Goal: Task Accomplishment & Management: Manage account settings

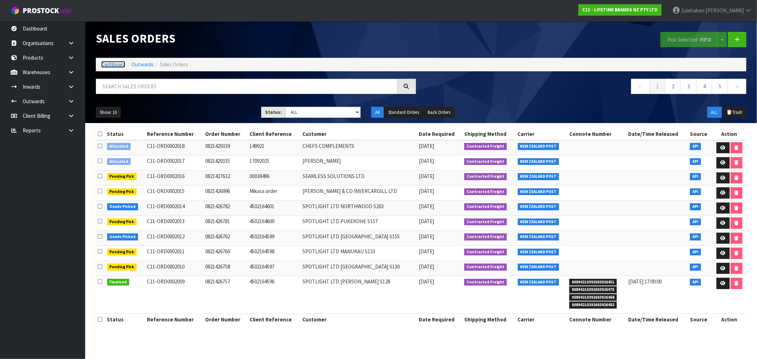
click at [113, 65] on link "Dashboard" at bounding box center [113, 64] width 24 height 7
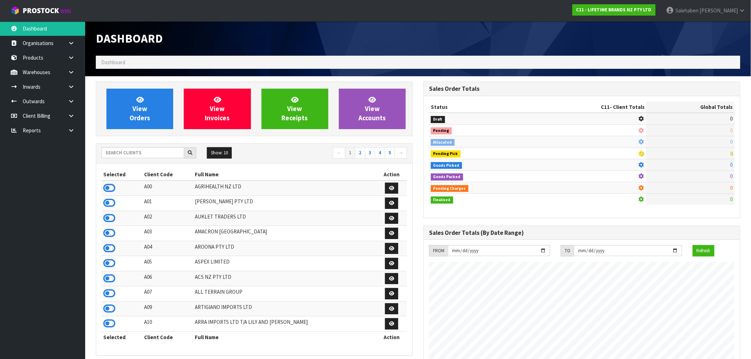
scroll to position [537, 327]
click at [137, 156] on input "text" at bounding box center [142, 152] width 83 height 11
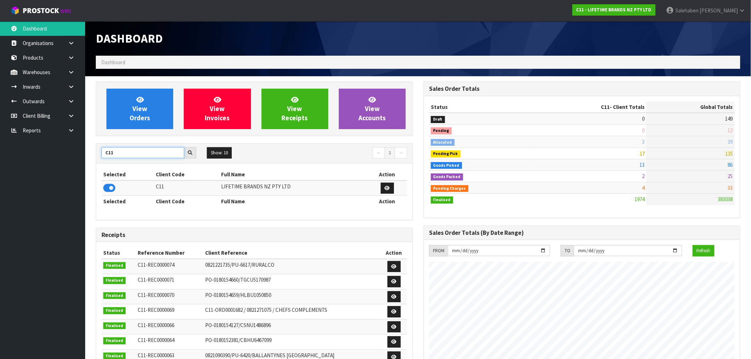
type input "C11"
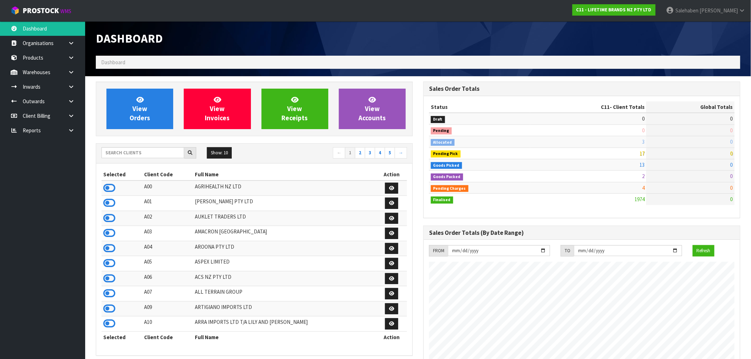
scroll to position [537, 327]
click at [165, 150] on input "text" at bounding box center [142, 152] width 83 height 11
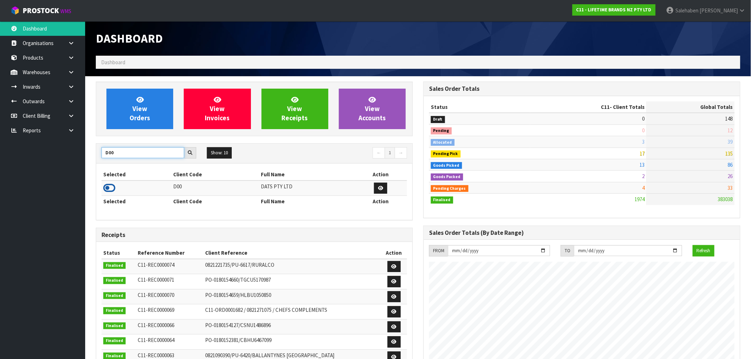
type input "D00"
click at [108, 190] on icon at bounding box center [109, 188] width 12 height 11
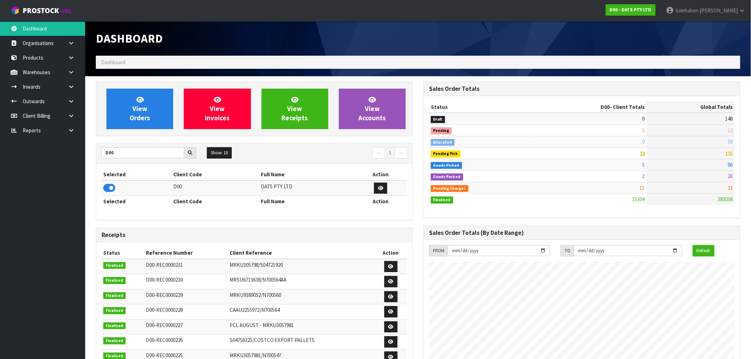
click at [115, 210] on div "Selected Client Code Full Name Action D00 DATS PTY LTD Selected Client Code Ful…" at bounding box center [253, 191] width 305 height 45
drag, startPoint x: 120, startPoint y: 152, endPoint x: 48, endPoint y: 164, distance: 72.7
click at [48, 164] on body "Toggle navigation ProStock WMS D00 - DATS PTY LTD Salehaben Patel Logout Dashbo…" at bounding box center [375, 179] width 751 height 359
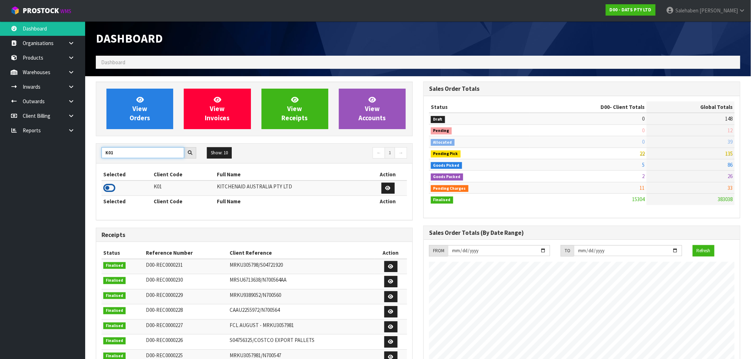
type input "K01"
click at [111, 189] on icon at bounding box center [109, 188] width 12 height 11
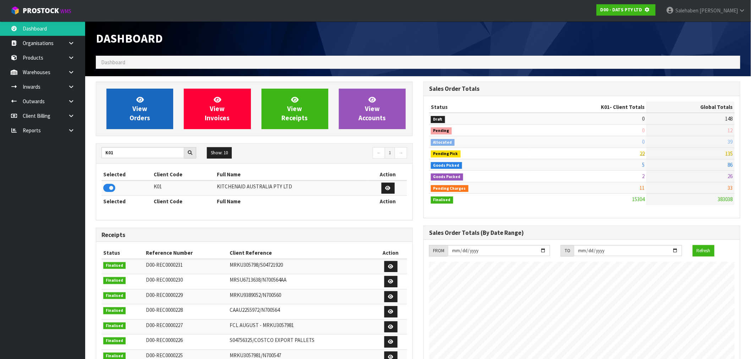
scroll to position [354263, 354377]
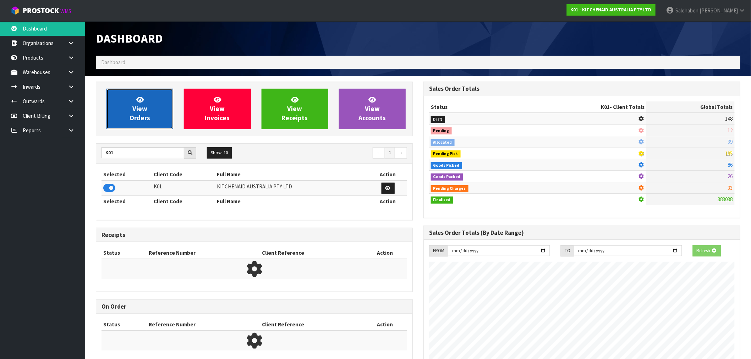
click at [139, 107] on span "View Orders" at bounding box center [139, 108] width 21 height 27
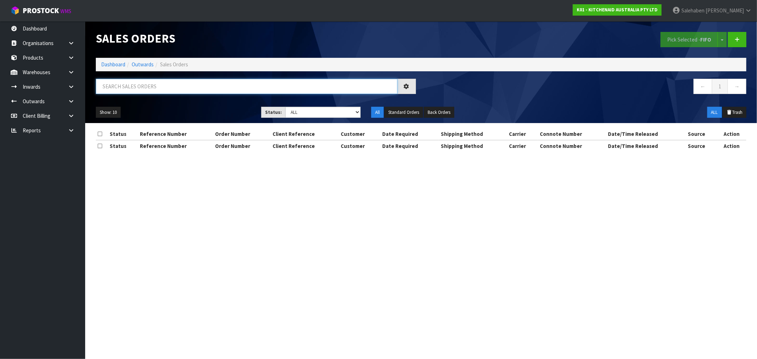
click at [149, 83] on input "text" at bounding box center [246, 86] width 301 height 15
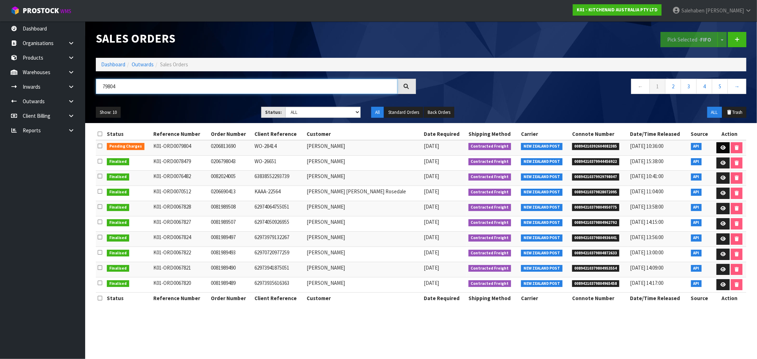
type input "79804"
click at [720, 148] on icon at bounding box center [722, 147] width 5 height 5
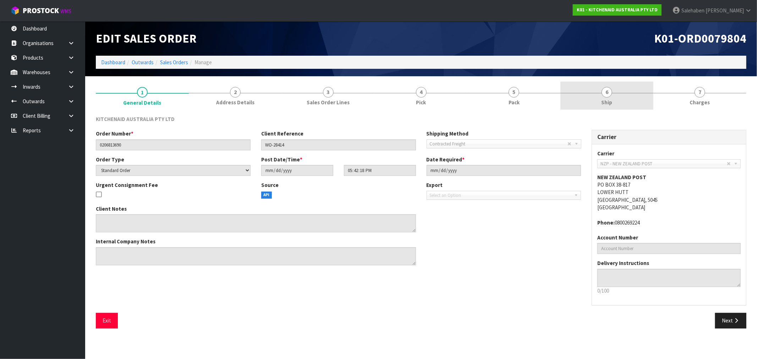
click at [604, 107] on link "6 Ship" at bounding box center [606, 96] width 93 height 28
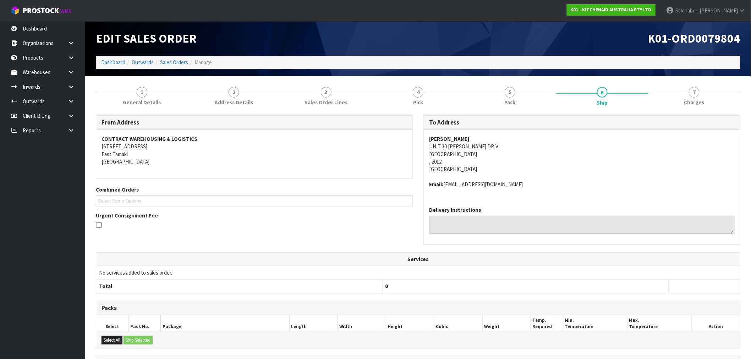
click at [439, 154] on address "Younkyoung Yoon UNIT 30 VIVIAN WILSON DRIV Eastern Beach , 2012 New Zealand" at bounding box center [581, 154] width 305 height 38
drag, startPoint x: 429, startPoint y: 146, endPoint x: 499, endPoint y: 148, distance: 69.5
click at [499, 148] on address "Younkyoung Yoon UNIT 30 VIVIAN WILSON DRIV Eastern Beach , 2012 New Zealand" at bounding box center [581, 154] width 305 height 38
copy address "UNIT 30 VIVIAN WILSON DRIV"
drag, startPoint x: 463, startPoint y: 156, endPoint x: 429, endPoint y: 156, distance: 33.7
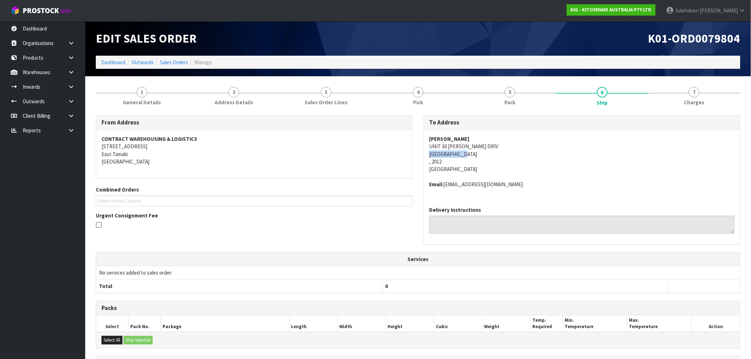
click at [429, 156] on address "Younkyoung Yoon UNIT 30 VIVIAN WILSON DRIV Eastern Beach , 2012 New Zealand" at bounding box center [581, 154] width 305 height 38
copy address "Eastern Beach"
click at [115, 64] on link "Dashboard" at bounding box center [113, 62] width 24 height 7
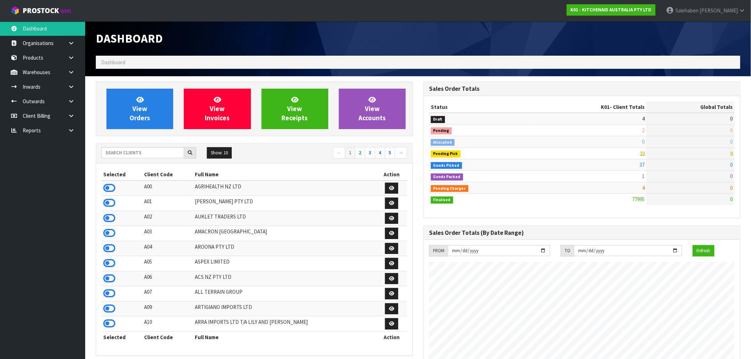
scroll to position [537, 327]
click at [164, 153] on input "text" at bounding box center [142, 152] width 83 height 11
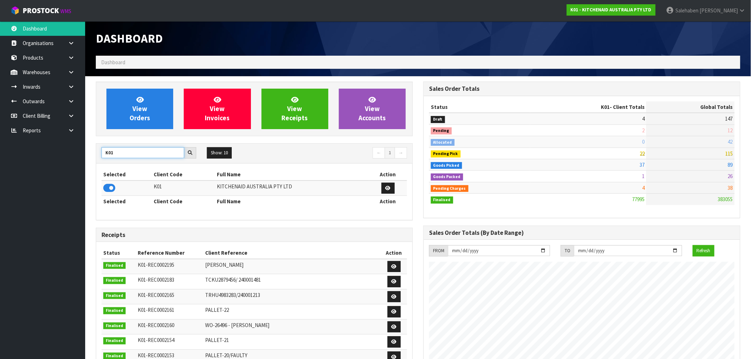
type input "K01"
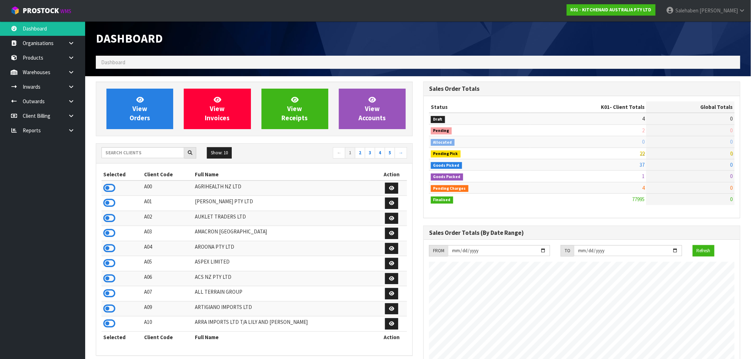
scroll to position [537, 327]
click at [153, 152] on input "text" at bounding box center [142, 152] width 83 height 11
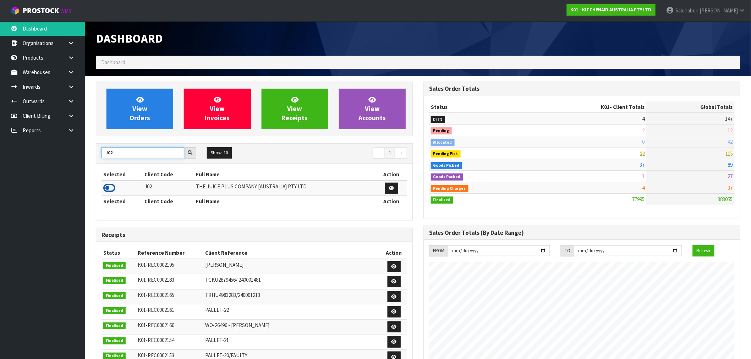
type input "J02"
click at [111, 190] on icon at bounding box center [109, 188] width 12 height 11
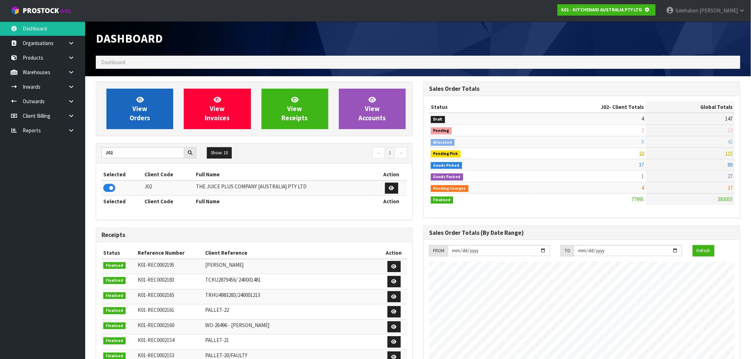
scroll to position [354263, 354377]
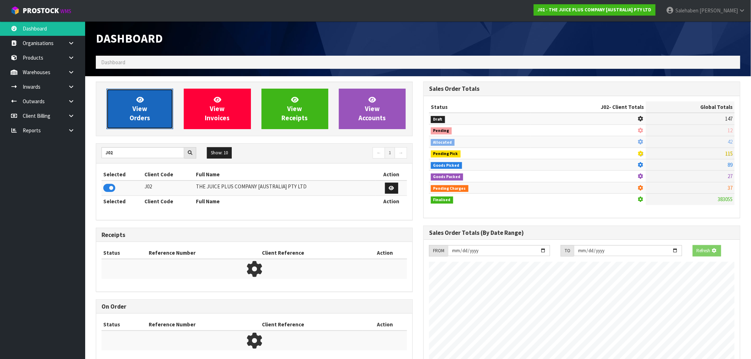
click at [149, 107] on link "View Orders" at bounding box center [139, 109] width 67 height 40
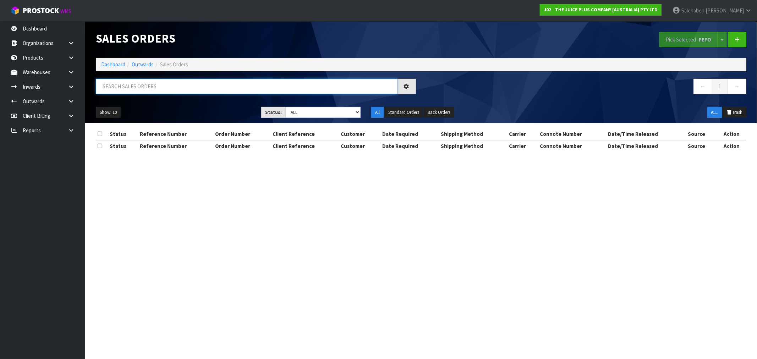
click at [140, 84] on input "text" at bounding box center [246, 86] width 301 height 15
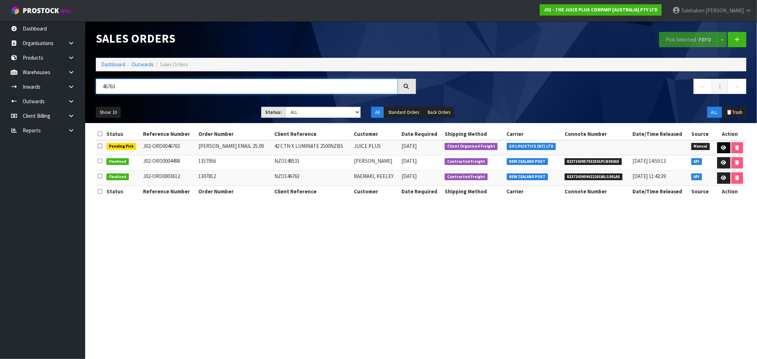
type input "46763"
click at [725, 145] on link at bounding box center [723, 147] width 13 height 11
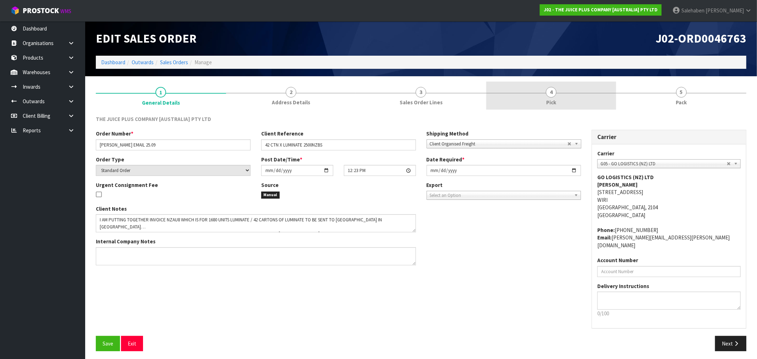
click at [548, 99] on span "Pick" at bounding box center [551, 102] width 10 height 7
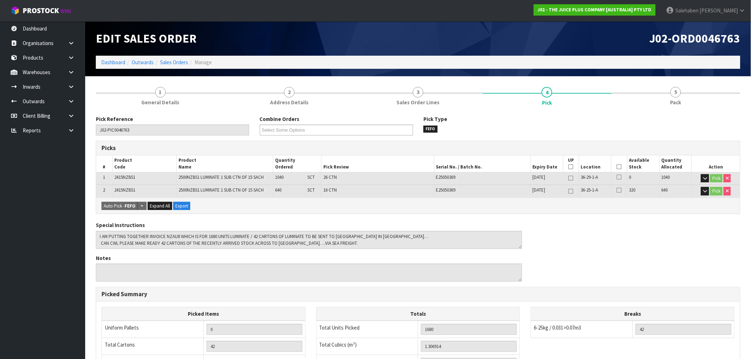
click at [619, 167] on icon at bounding box center [618, 167] width 5 height 0
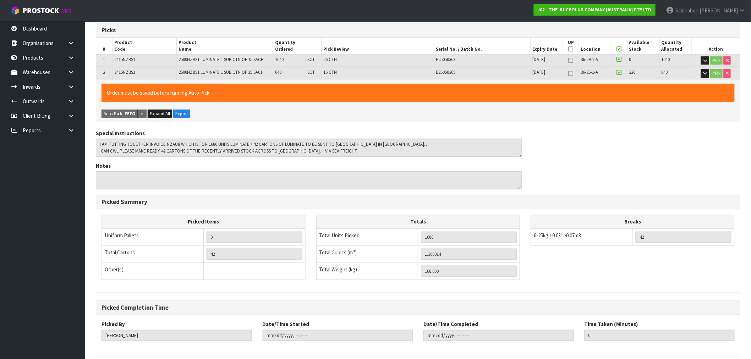
scroll to position [149, 0]
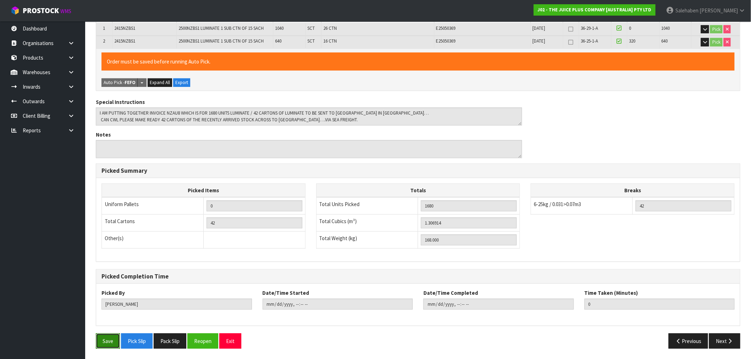
click at [111, 342] on button "Save" at bounding box center [108, 340] width 24 height 15
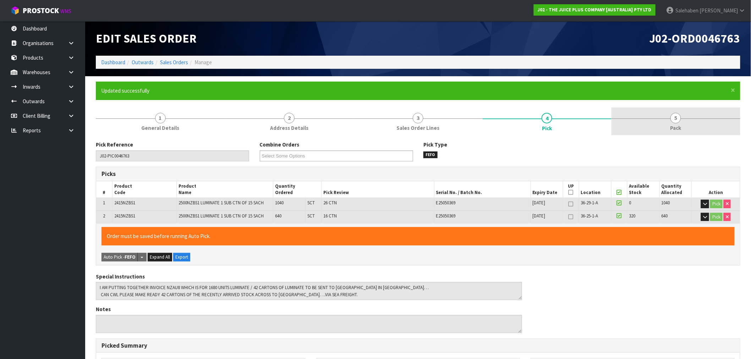
type input "Salehaben Patel"
type input "2025-09-26T11:07:54"
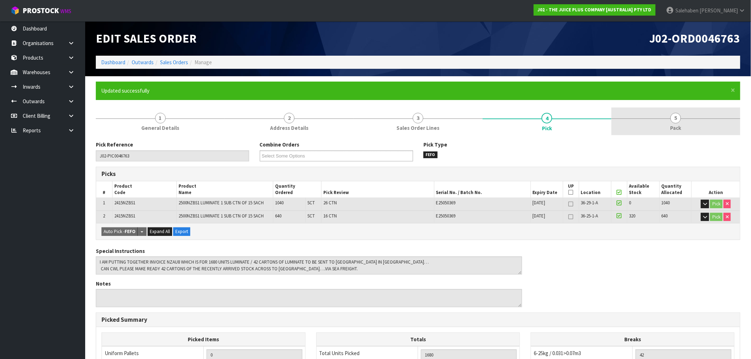
click at [675, 124] on span "Pack" at bounding box center [675, 127] width 11 height 7
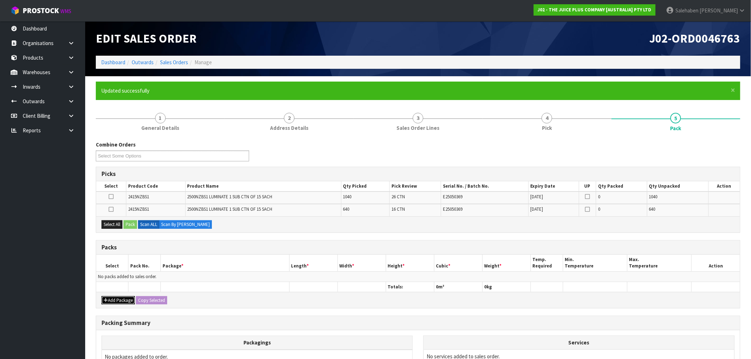
click at [118, 297] on button "Add Package" at bounding box center [117, 300] width 33 height 9
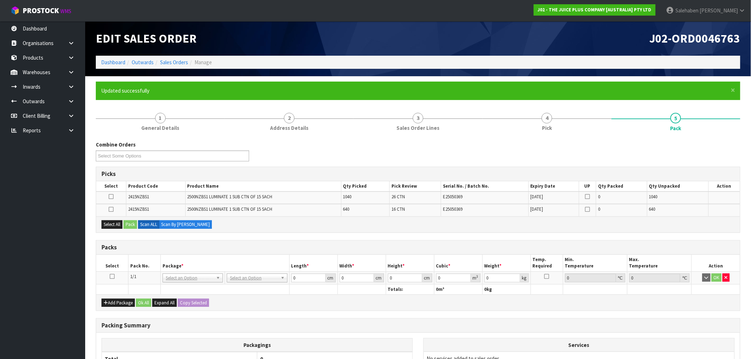
click at [114, 276] on icon at bounding box center [112, 276] width 5 height 0
click at [111, 226] on button "Select All" at bounding box center [111, 224] width 21 height 9
click at [126, 223] on button "Pack" at bounding box center [129, 224] width 13 height 9
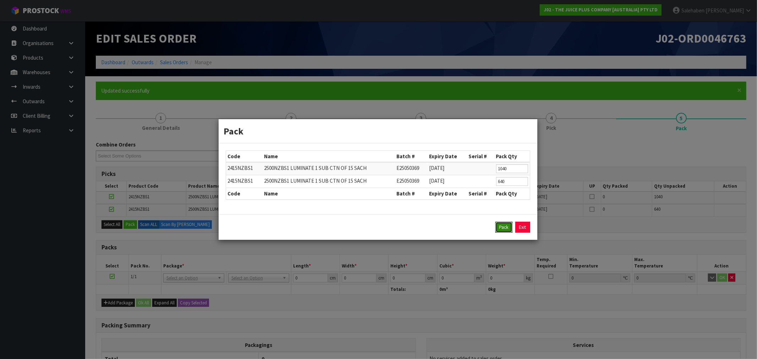
click at [504, 222] on button "Pack" at bounding box center [503, 227] width 17 height 11
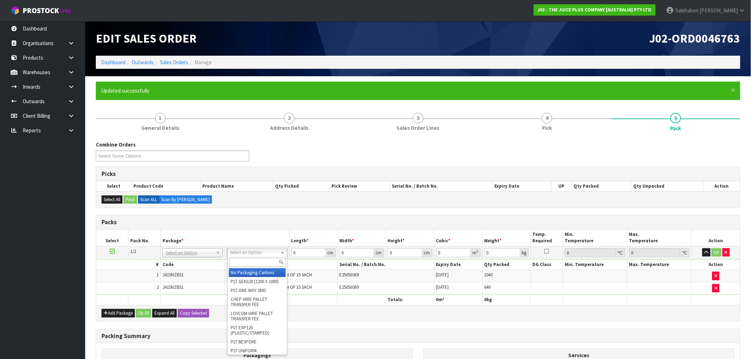
click at [258, 263] on input "text" at bounding box center [257, 262] width 57 height 9
type input "exp"
type input "110"
type input "13"
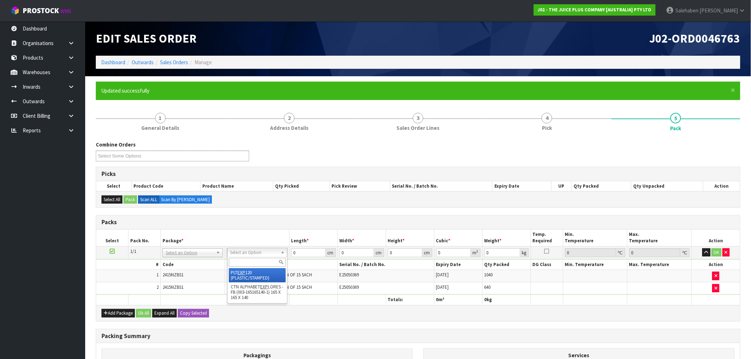
type input "0.1573"
type input "176"
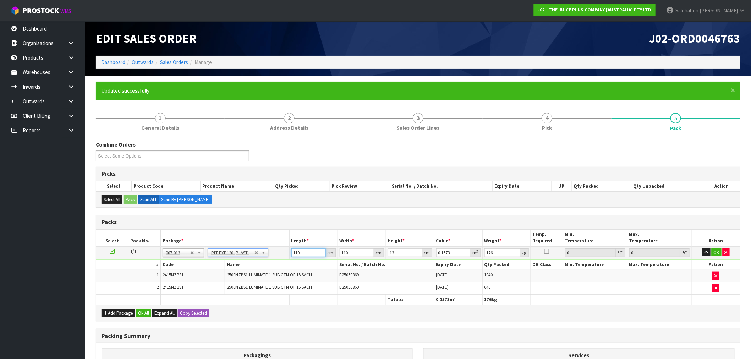
click at [299, 253] on input "110" at bounding box center [308, 252] width 34 height 9
drag, startPoint x: 304, startPoint y: 253, endPoint x: 285, endPoint y: 256, distance: 19.1
click at [285, 256] on tr "1/1 NONE 007-001 007-002 007-004 007-009 007-013 007-014 007-015 007-017 007-01…" at bounding box center [417, 252] width 643 height 13
type input "1"
type input "0.00143"
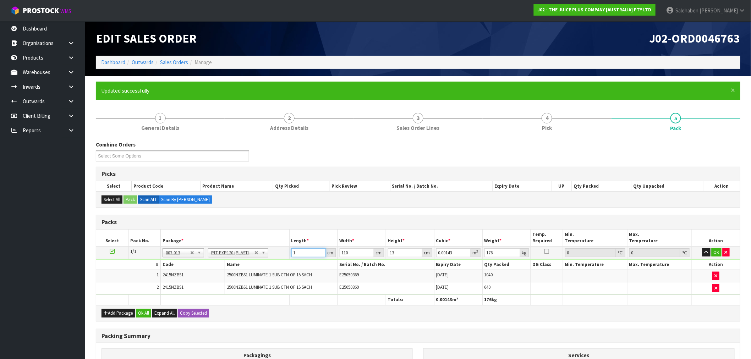
type input "11"
type input "0.01573"
type input "113"
type input "0.16159"
type input "113"
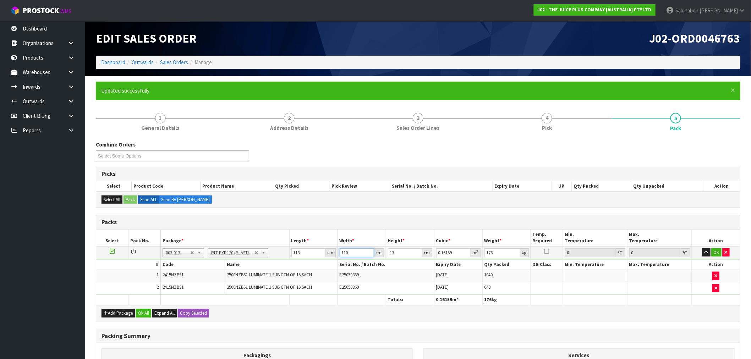
type input "1"
type input "0.001469"
type input "11"
type input "0.016159"
type input "117"
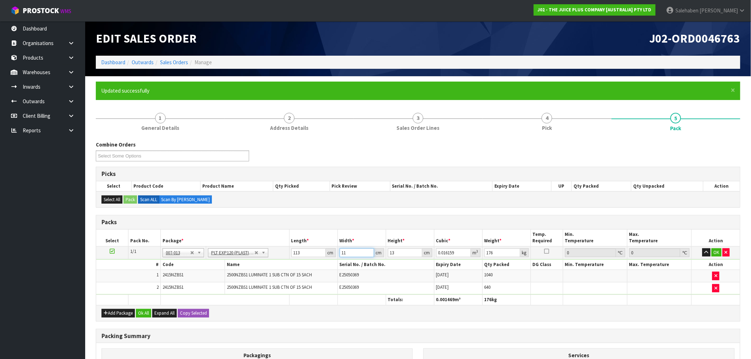
type input "0.171873"
type input "117"
type input "1"
type input "0.013221"
type input "13"
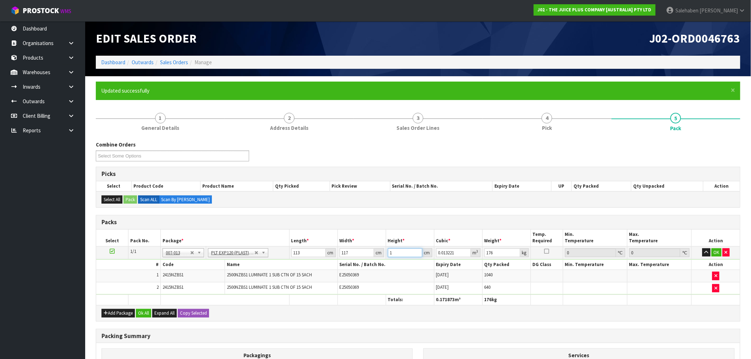
type input "0.171873"
type input "131"
type input "1.731951"
type input "131"
type input "193"
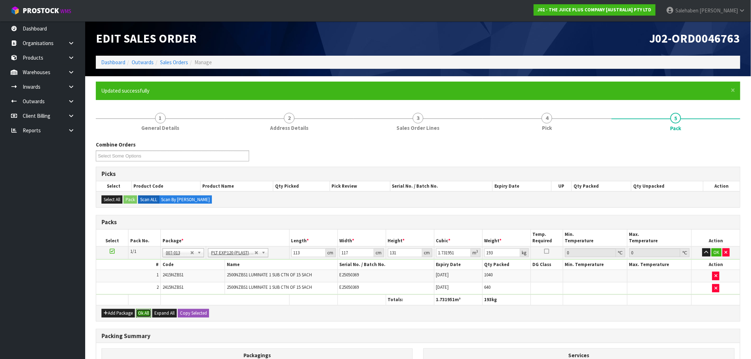
click at [146, 310] on button "Ok All" at bounding box center [143, 313] width 15 height 9
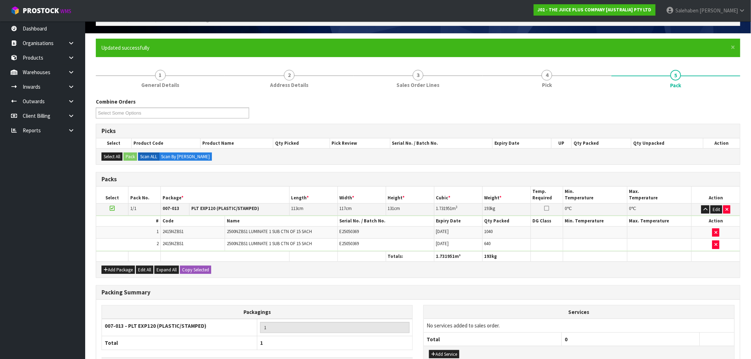
scroll to position [96, 0]
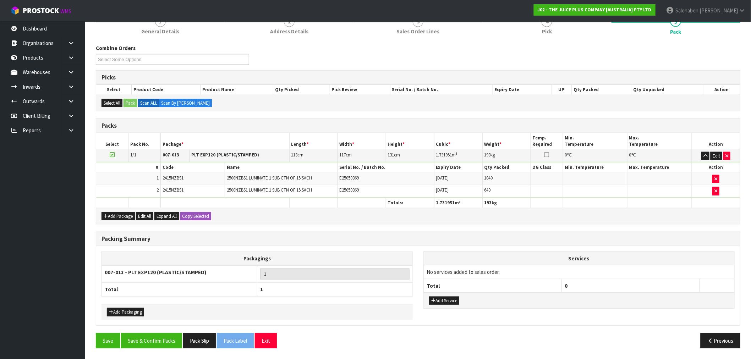
click at [155, 332] on div "Packing Summary Packagings 007-013 - PLT EXP120 (PLASTIC/STAMPED) 1 Total 1 Add…" at bounding box center [417, 282] width 655 height 101
click at [159, 346] on button "Save & Confirm Packs" at bounding box center [151, 340] width 61 height 15
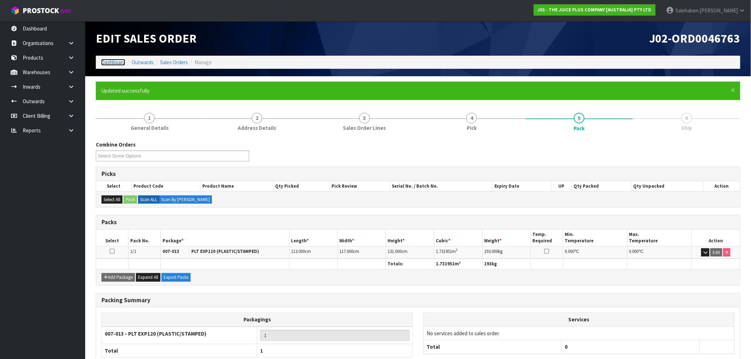
click at [111, 64] on link "Dashboard" at bounding box center [113, 62] width 24 height 7
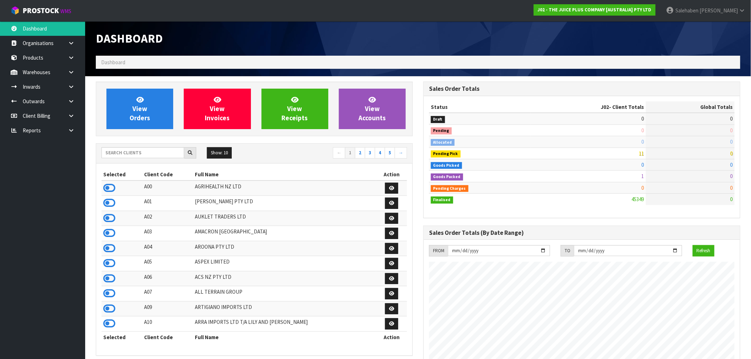
scroll to position [537, 327]
click at [159, 155] on input "text" at bounding box center [142, 152] width 83 height 11
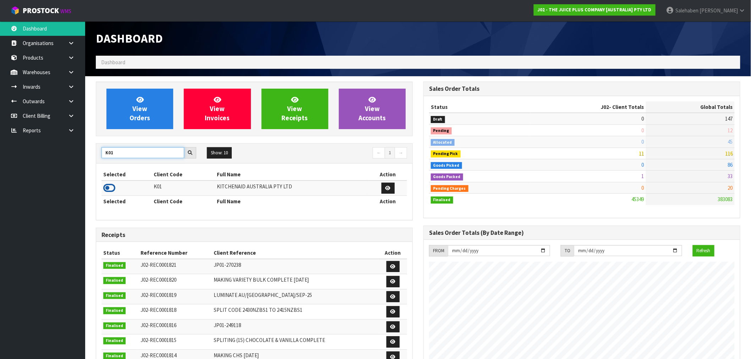
type input "K01"
click at [111, 187] on icon at bounding box center [109, 188] width 12 height 11
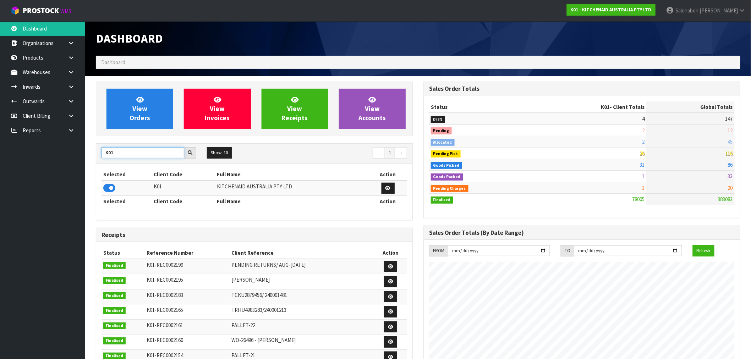
drag, startPoint x: 115, startPoint y: 153, endPoint x: 88, endPoint y: 154, distance: 27.0
click at [89, 154] on section "View Orders View Invoices View Receipts View Accounts K01 Show: 10 5 10 25 50 ←…" at bounding box center [417, 350] width 665 height 548
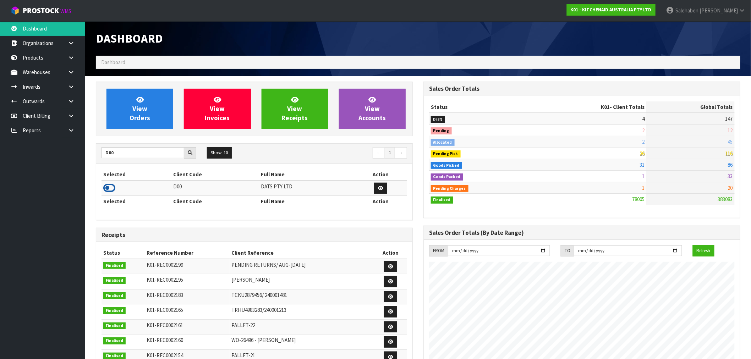
click at [108, 189] on icon at bounding box center [109, 188] width 12 height 11
drag, startPoint x: 111, startPoint y: 155, endPoint x: 90, endPoint y: 159, distance: 21.3
click at [90, 159] on div "View Orders View Invoices View Receipts View Accounts D00 Show: 10 5 10 25 50 ←…" at bounding box center [253, 288] width 327 height 412
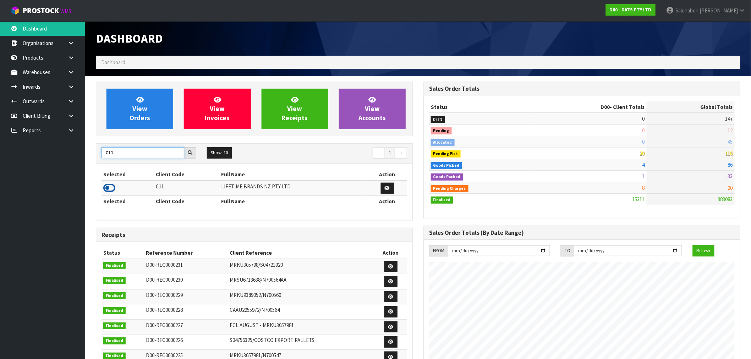
type input "C11"
click at [113, 186] on icon at bounding box center [109, 188] width 12 height 11
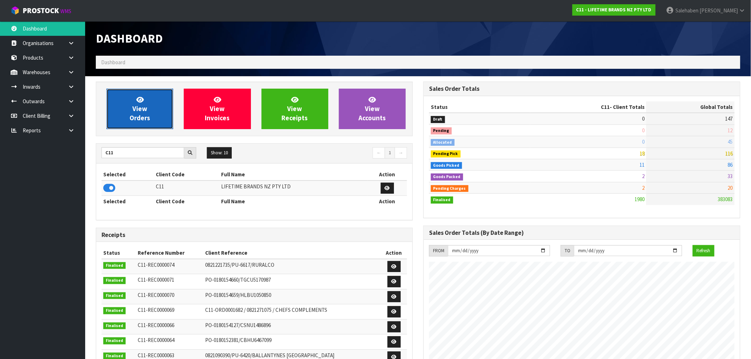
click at [131, 106] on link "View Orders" at bounding box center [139, 109] width 67 height 40
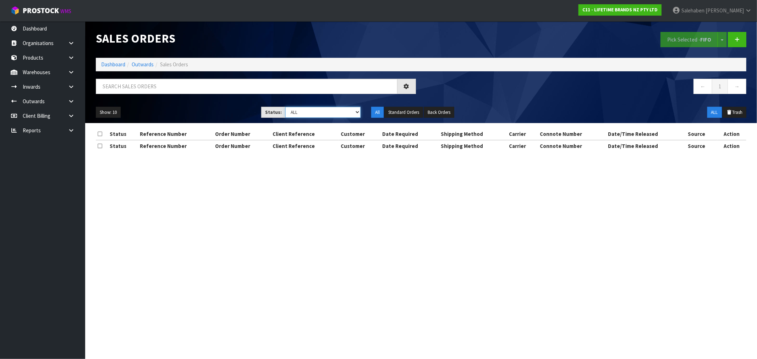
click at [328, 110] on select "Draft Pending Allocated Pending Pick Goods Picked Goods Packed Pending Charges …" at bounding box center [322, 112] width 75 height 11
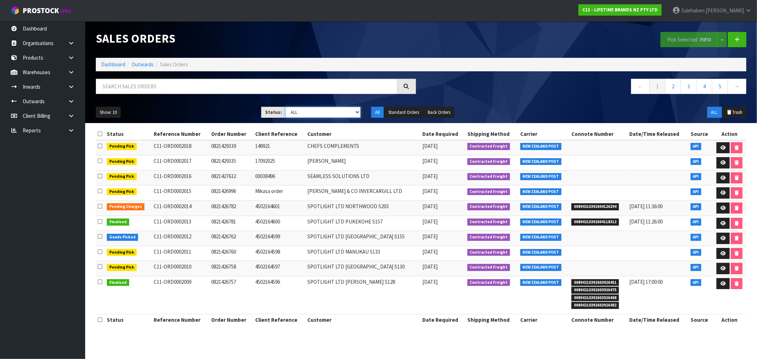
select select "string:3"
click at [285, 107] on select "Draft Pending Allocated Pending Pick Goods Picked Goods Packed Pending Charges …" at bounding box center [322, 112] width 75 height 11
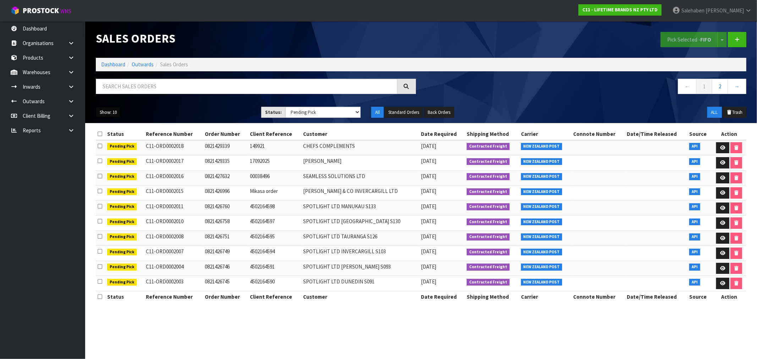
click at [114, 113] on button "Show: 10" at bounding box center [108, 112] width 25 height 11
click at [108, 155] on link "50" at bounding box center [124, 155] width 56 height 10
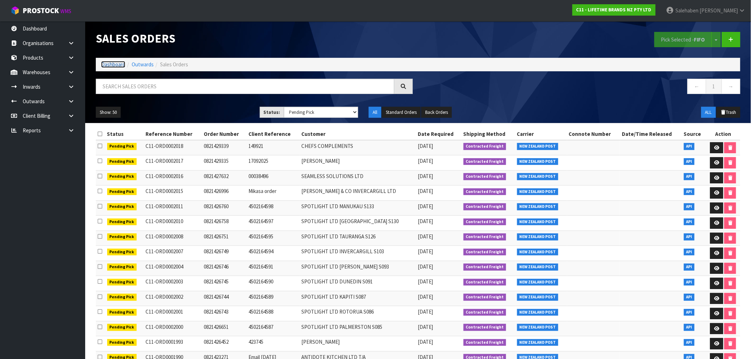
click at [110, 62] on link "Dashboard" at bounding box center [113, 64] width 24 height 7
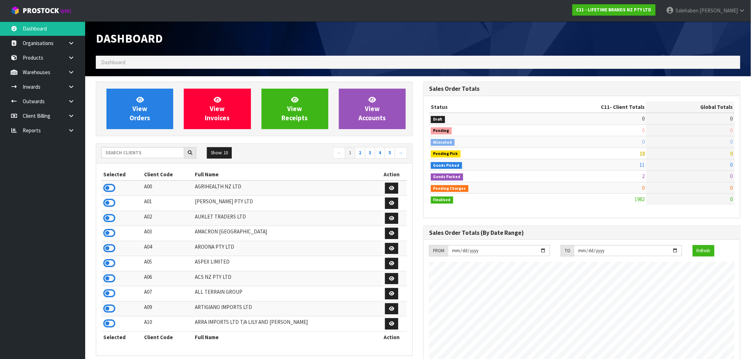
scroll to position [537, 327]
click at [143, 149] on input "text" at bounding box center [142, 152] width 83 height 11
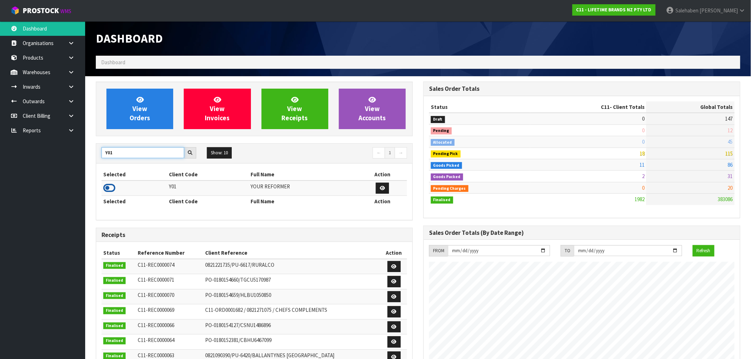
type input "Y01"
drag, startPoint x: 112, startPoint y: 189, endPoint x: 101, endPoint y: 195, distance: 12.5
click at [112, 189] on icon at bounding box center [109, 188] width 12 height 11
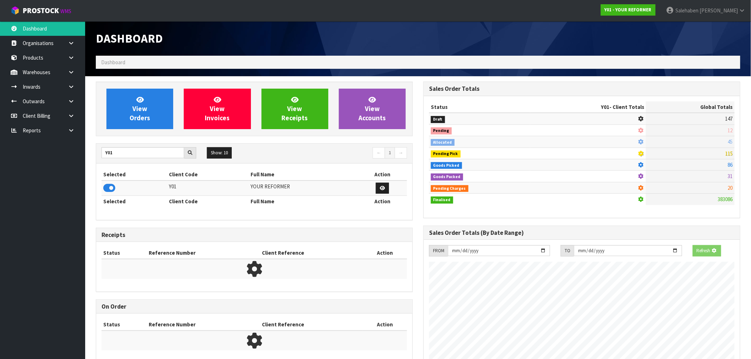
scroll to position [469, 327]
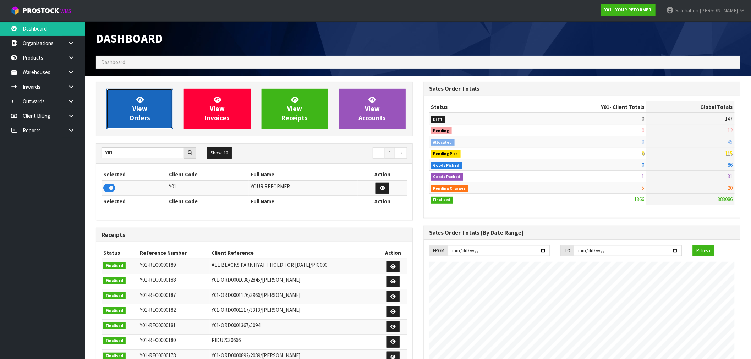
click at [141, 112] on span "View Orders" at bounding box center [139, 108] width 21 height 27
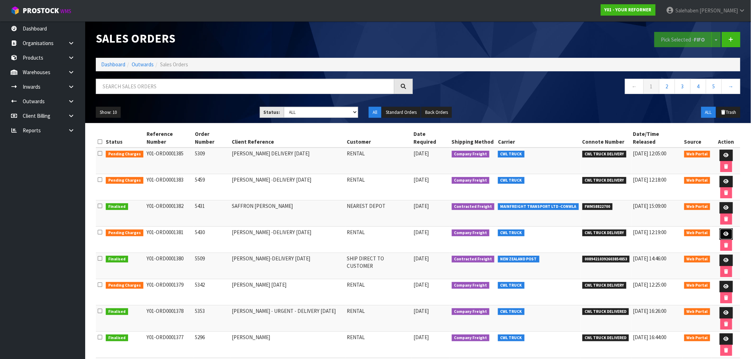
click at [729, 235] on link at bounding box center [725, 233] width 13 height 11
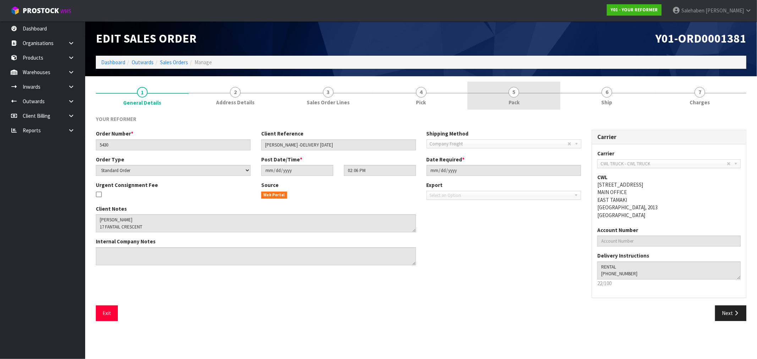
click at [511, 103] on span "Pack" at bounding box center [513, 102] width 11 height 7
